Goal: Information Seeking & Learning: Learn about a topic

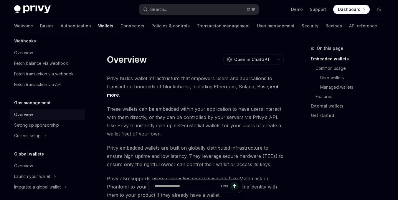
scroll to position [306, 0]
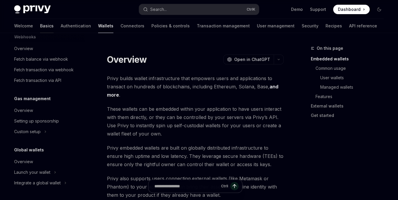
click at [40, 27] on link "Basics" at bounding box center [47, 26] width 14 height 14
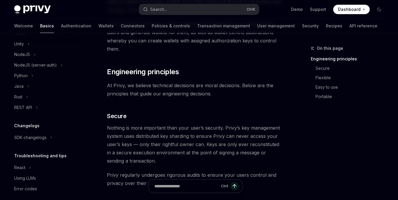
scroll to position [135, 0]
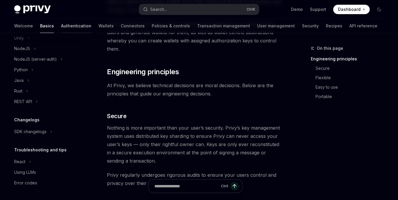
click at [61, 22] on link "Authentication" at bounding box center [76, 26] width 30 height 14
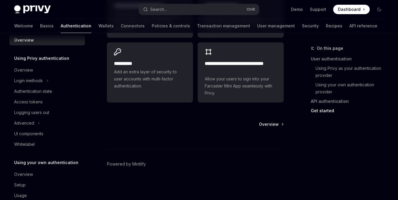
scroll to position [20, 0]
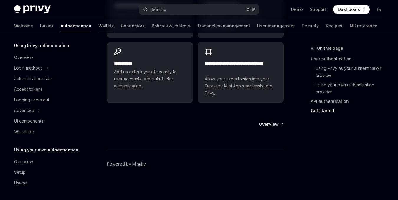
click at [98, 27] on link "Wallets" at bounding box center [105, 26] width 15 height 14
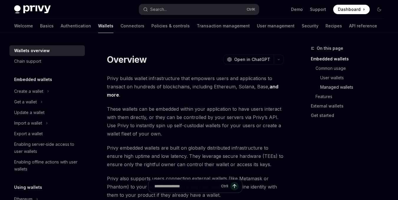
click at [348, 87] on link "Managed wallets" at bounding box center [350, 87] width 78 height 9
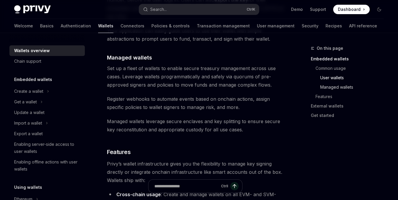
scroll to position [586, 0]
click at [332, 99] on link "Features" at bounding box center [350, 96] width 78 height 9
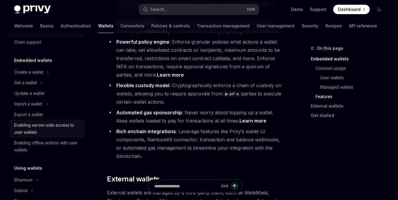
scroll to position [29, 0]
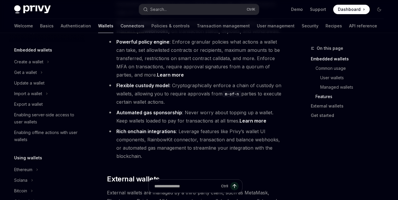
click at [121, 23] on link "Connectors" at bounding box center [133, 26] width 24 height 14
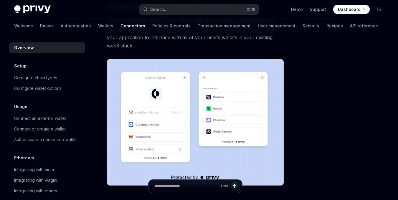
scroll to position [88, 0]
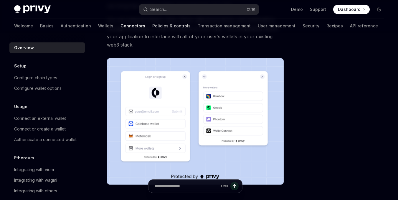
click at [152, 27] on link "Policies & controls" at bounding box center [171, 26] width 38 height 14
type textarea "*"
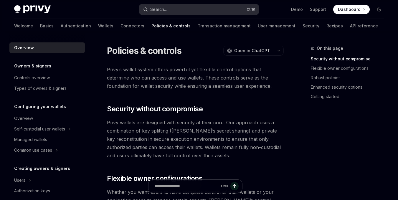
click at [171, 13] on button "Search... Ctrl K" at bounding box center [199, 9] width 120 height 11
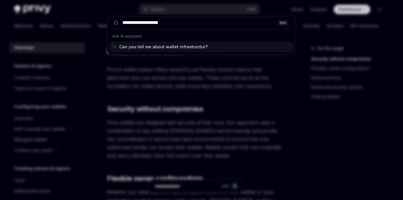
type input "**********"
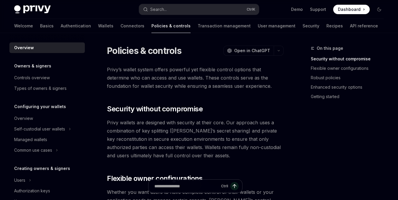
type textarea "*"
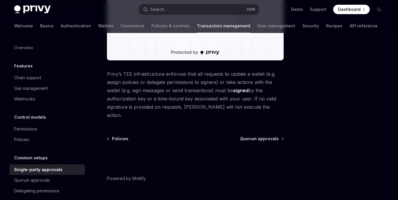
scroll to position [189, 0]
